Goal: Task Accomplishment & Management: Manage account settings

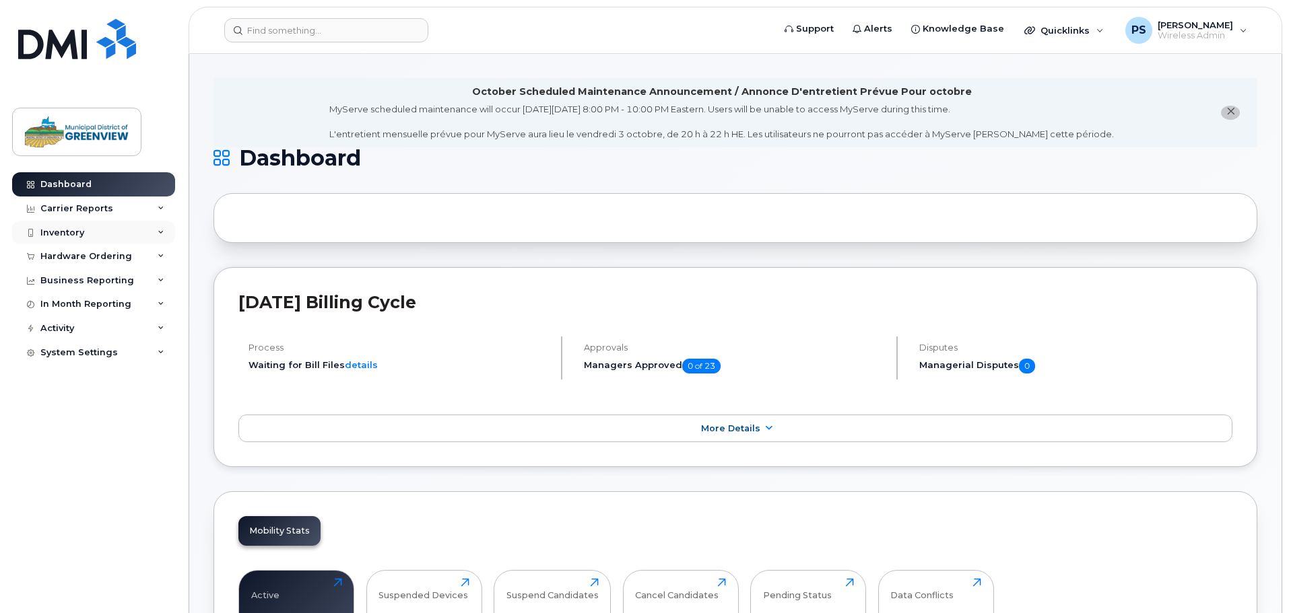
click at [75, 235] on div "Inventory" at bounding box center [62, 233] width 44 height 11
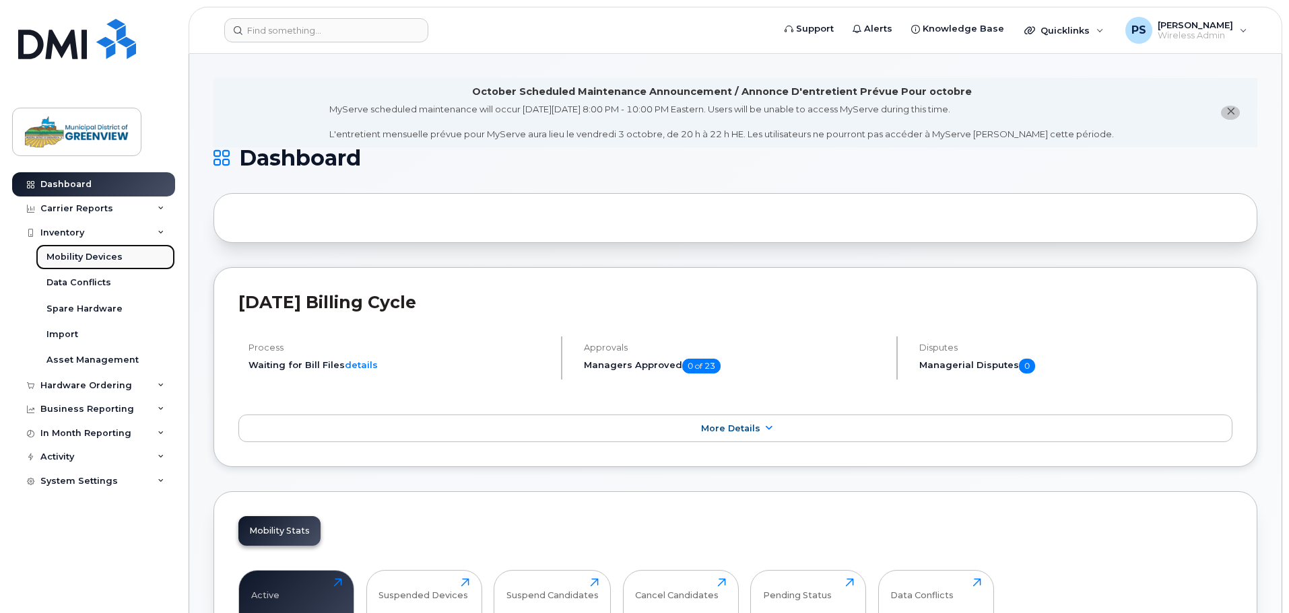
click at [64, 255] on div "Mobility Devices" at bounding box center [84, 257] width 76 height 12
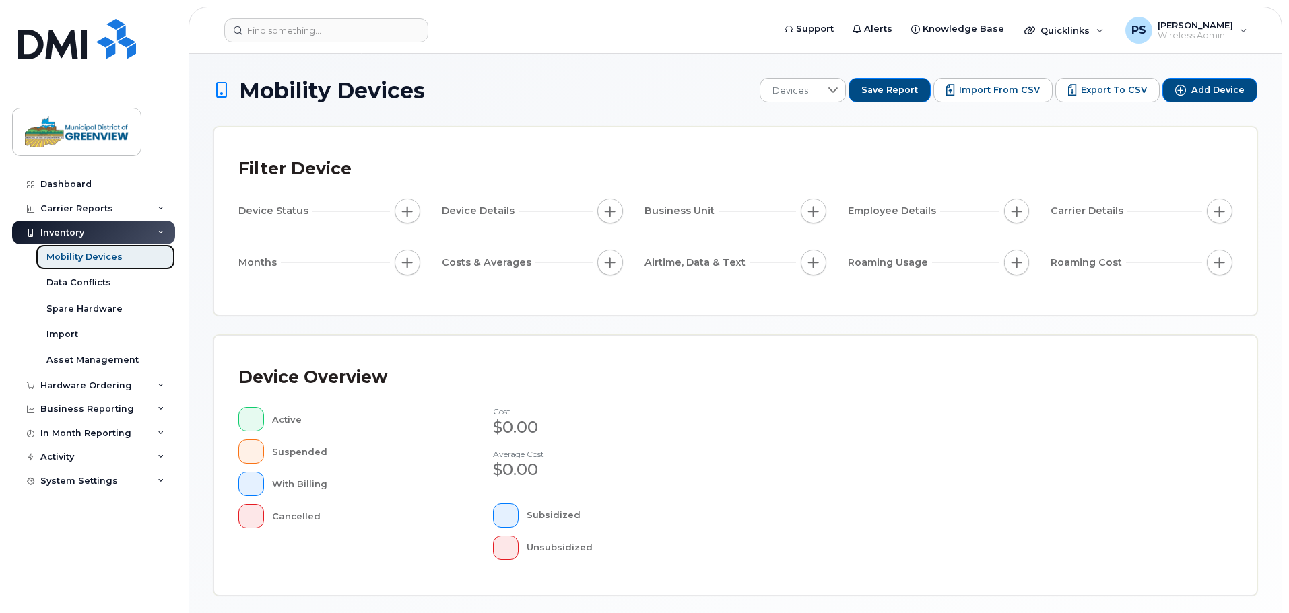
scroll to position [312, 0]
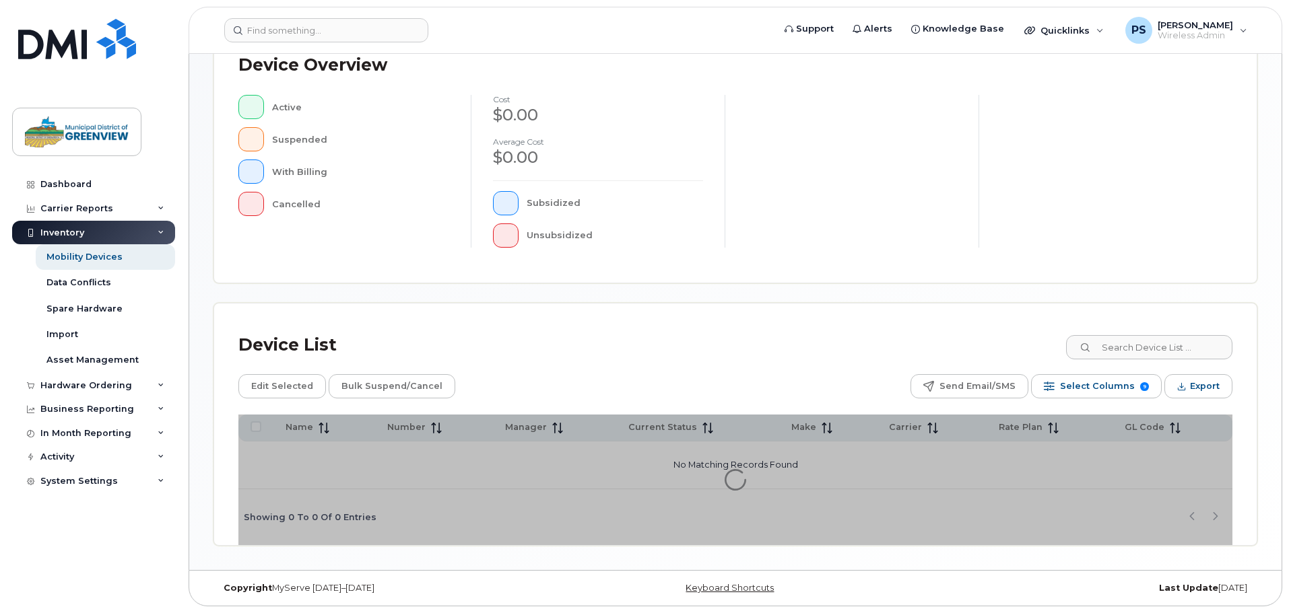
click at [1152, 283] on div "Device Overview Active Suspended With Billing Cancelled cost $0.00 Average cost…" at bounding box center [735, 153] width 1042 height 259
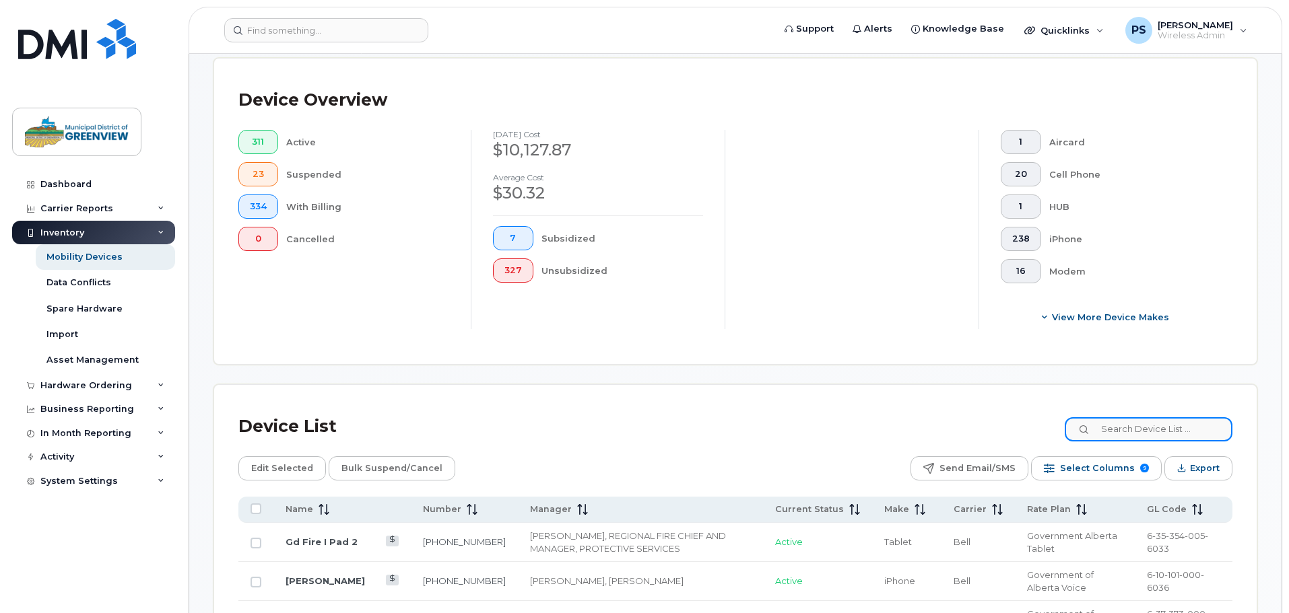
click at [1171, 419] on input at bounding box center [1148, 429] width 168 height 24
type input "[PERSON_NAME]"
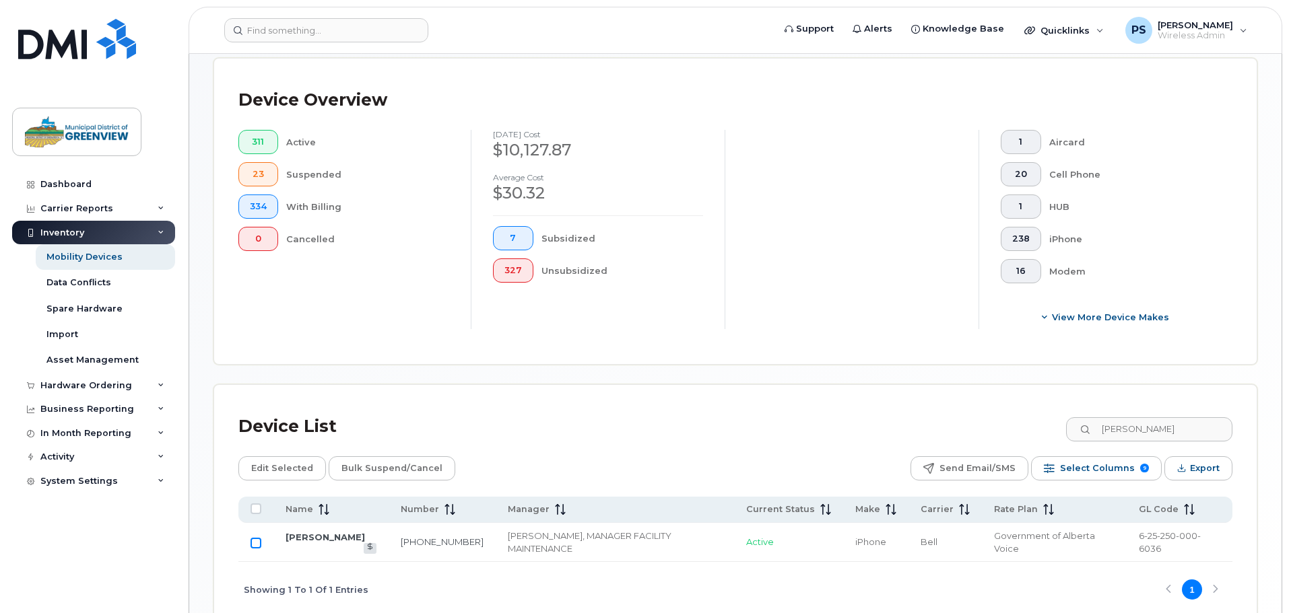
click at [257, 538] on input "Row Unselected" at bounding box center [255, 543] width 11 height 11
checkbox input "true"
click at [314, 532] on link "[PERSON_NAME]" at bounding box center [324, 537] width 79 height 11
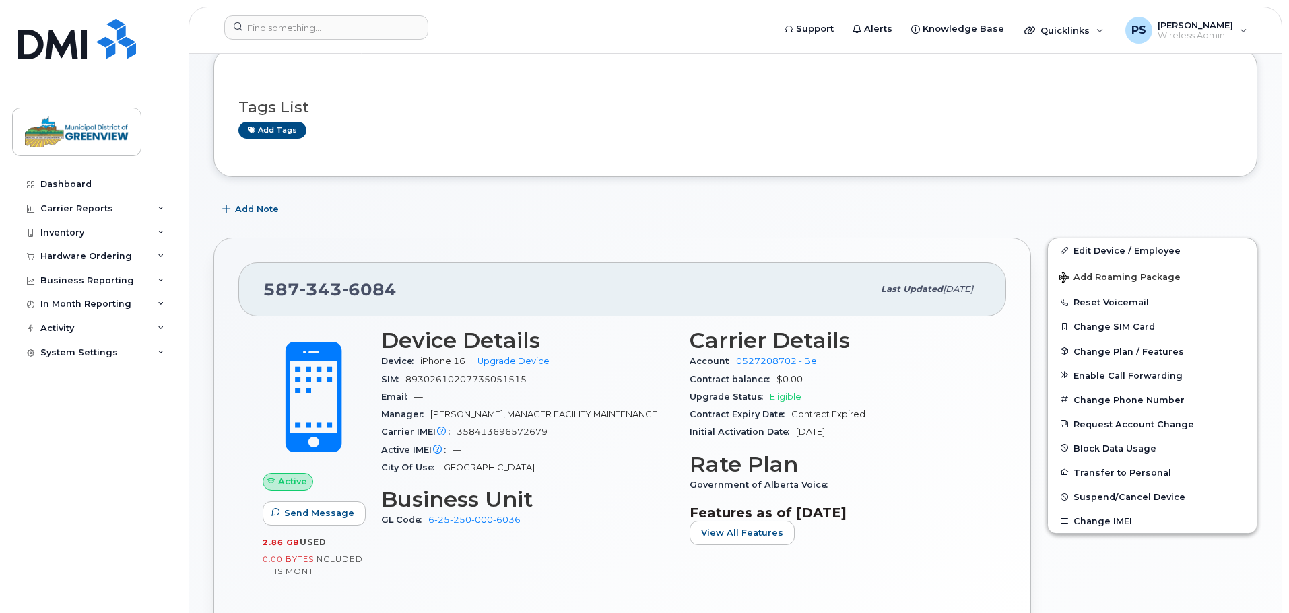
scroll to position [202, 0]
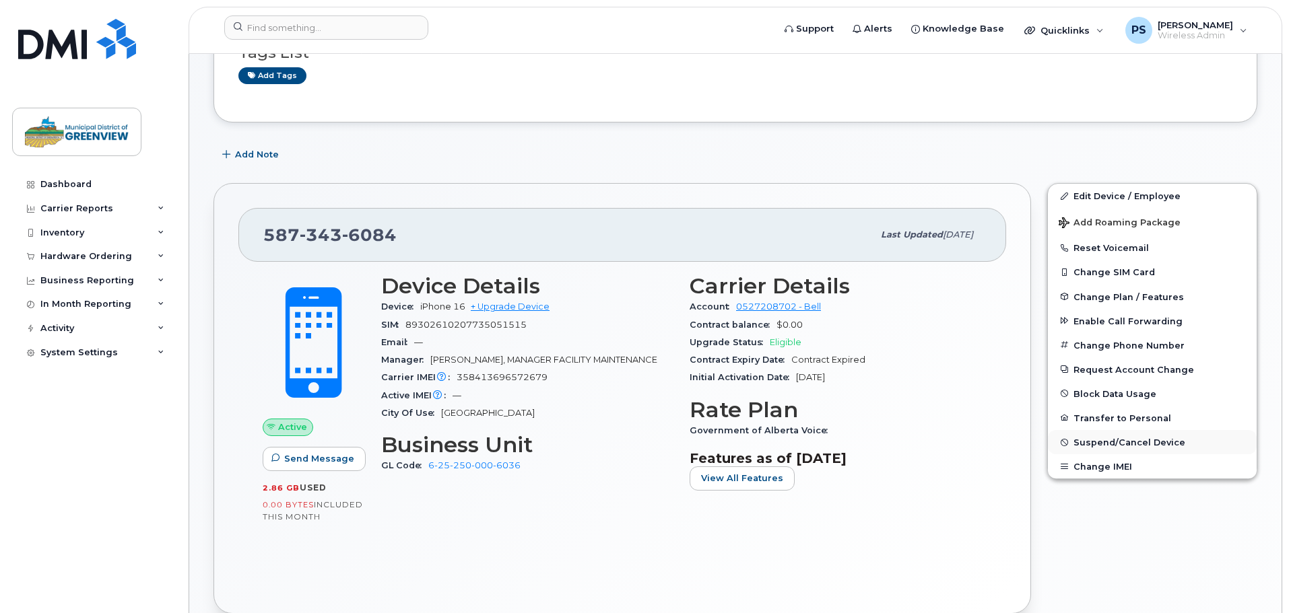
click at [1132, 440] on span "Suspend/Cancel Device" at bounding box center [1129, 443] width 112 height 10
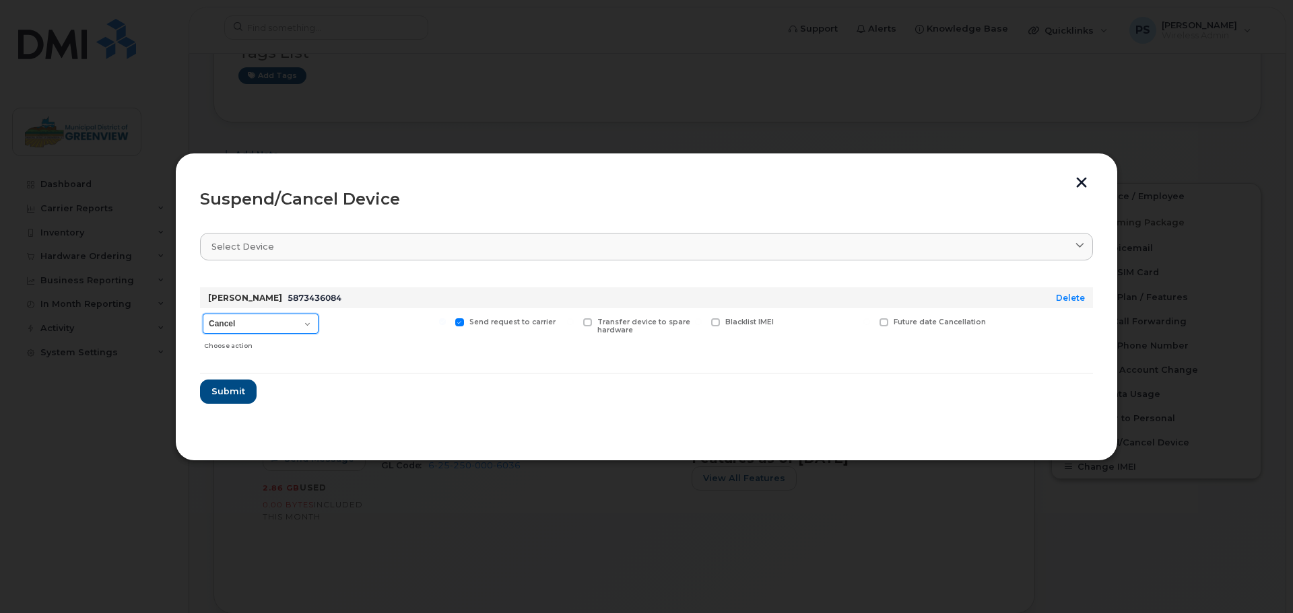
click at [306, 323] on select "Cancel Suspend - Extend Suspension Suspend - Reduced Rate Suspend - Full Rate S…" at bounding box center [261, 324] width 116 height 20
click at [463, 353] on div "Send request to carrier" at bounding box center [514, 332] width 125 height 48
click at [231, 391] on span "Submit" at bounding box center [228, 391] width 34 height 13
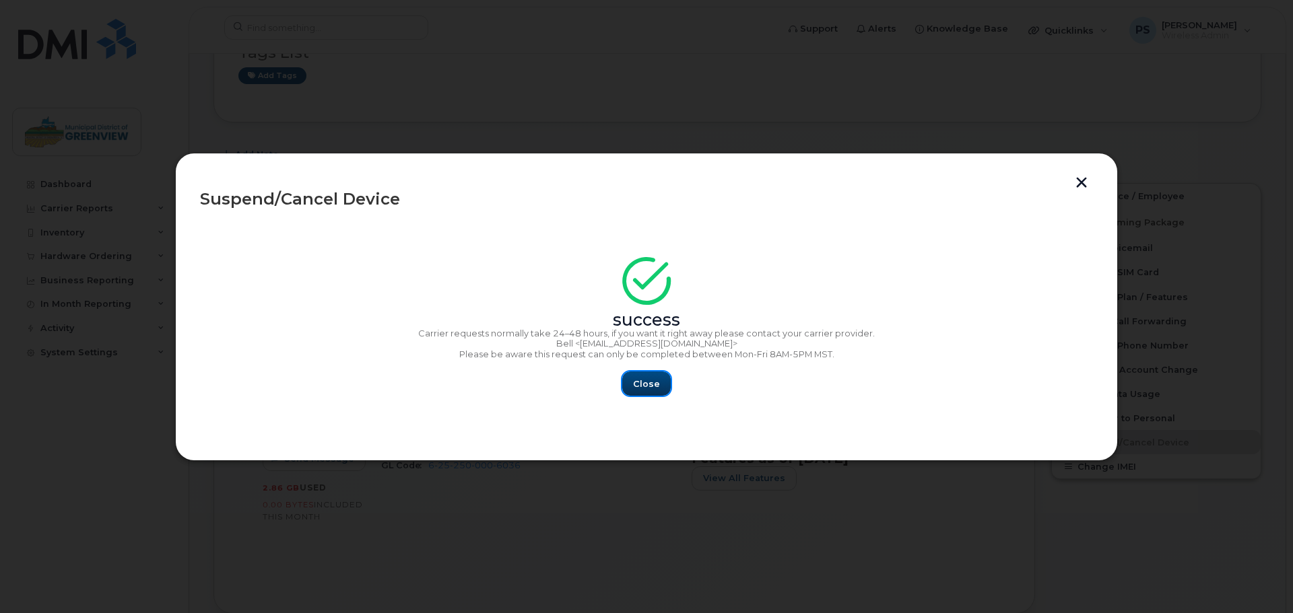
click at [650, 384] on span "Close" at bounding box center [646, 384] width 27 height 13
